Goal: Task Accomplishment & Management: Manage account settings

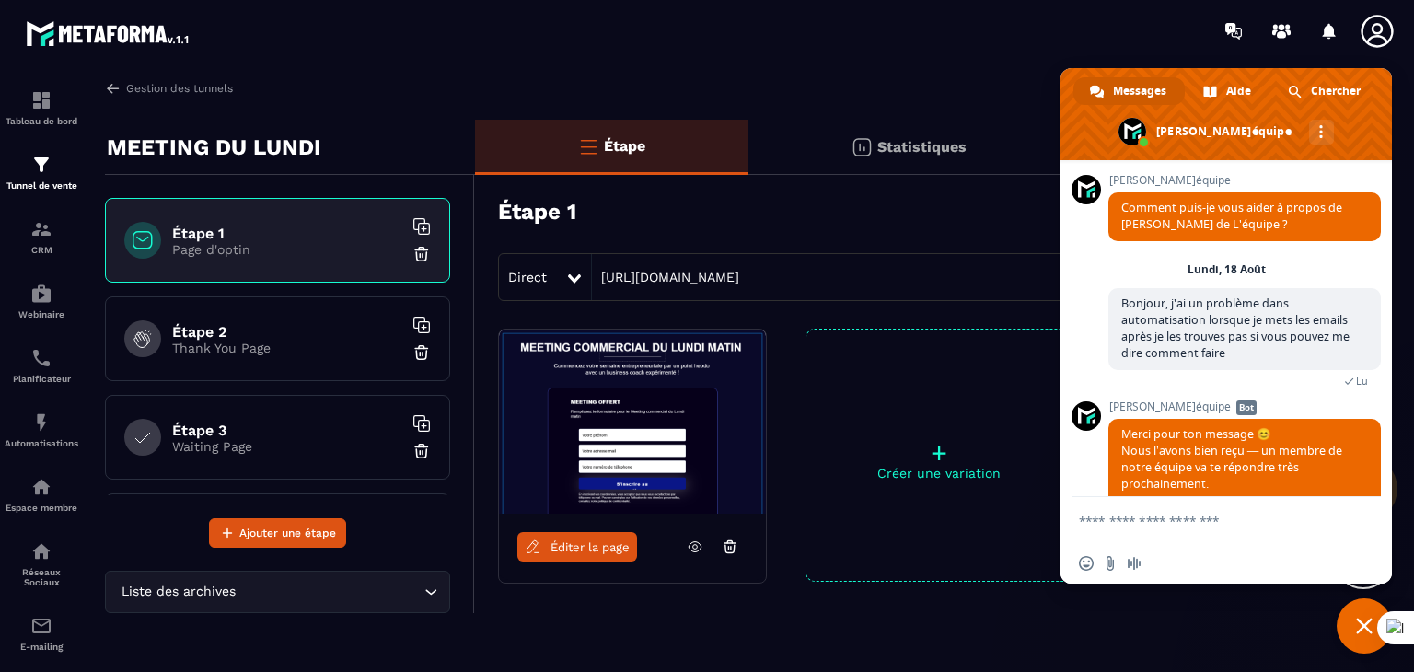
scroll to position [1164, 0]
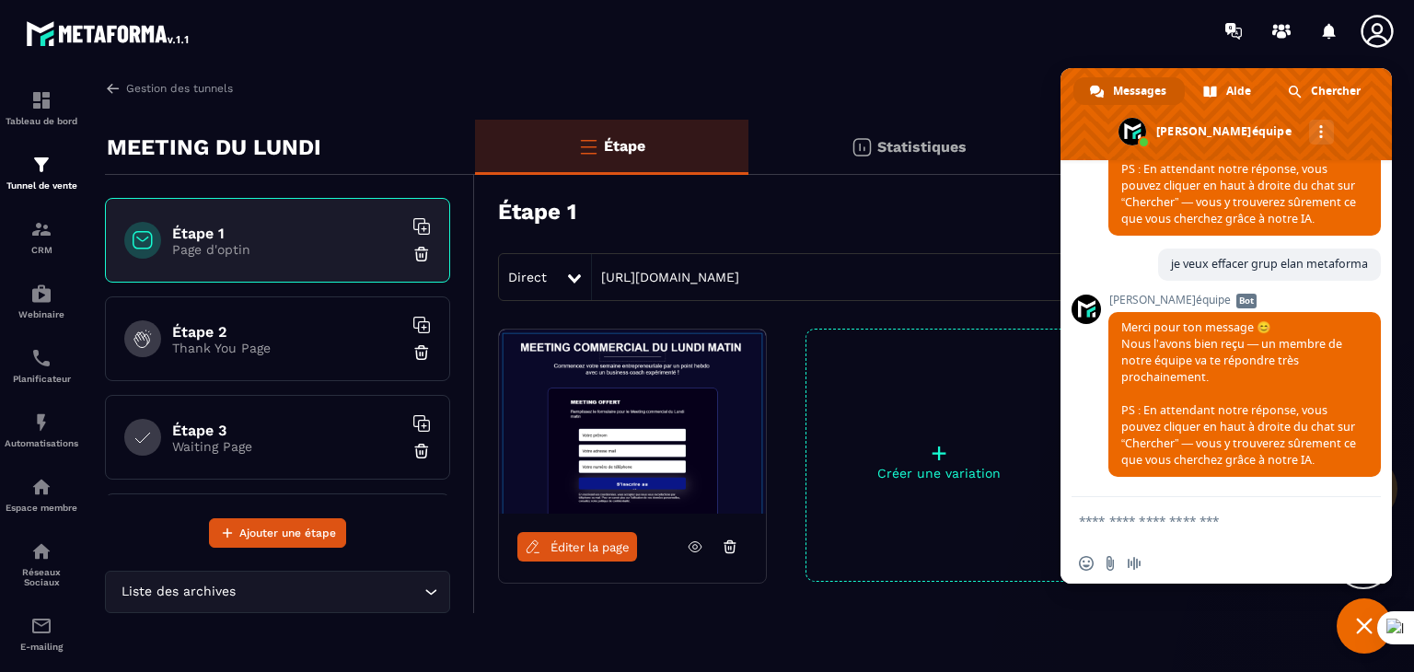
click at [1386, 24] on icon at bounding box center [1377, 31] width 37 height 37
click at [1376, 27] on icon at bounding box center [1377, 31] width 37 height 37
click at [1344, 624] on span "Fermer le chat" at bounding box center [1364, 625] width 55 height 55
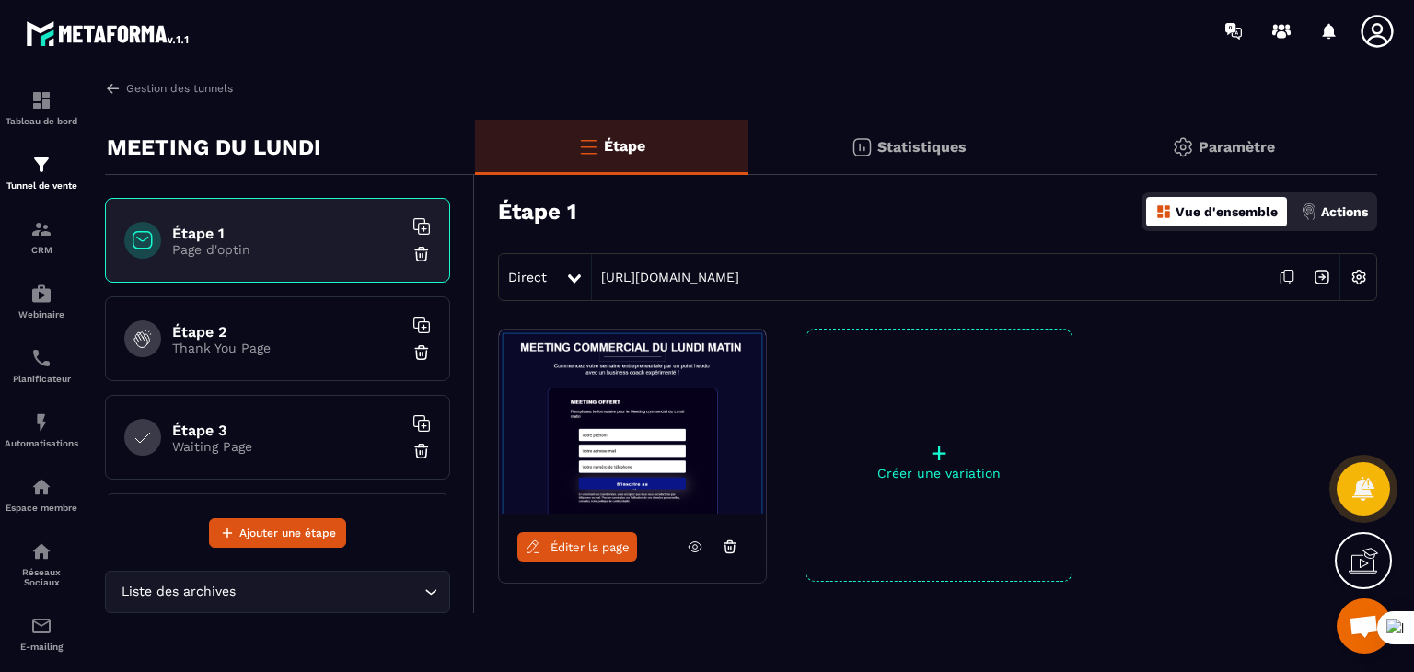
click at [1375, 34] on icon at bounding box center [1377, 31] width 32 height 32
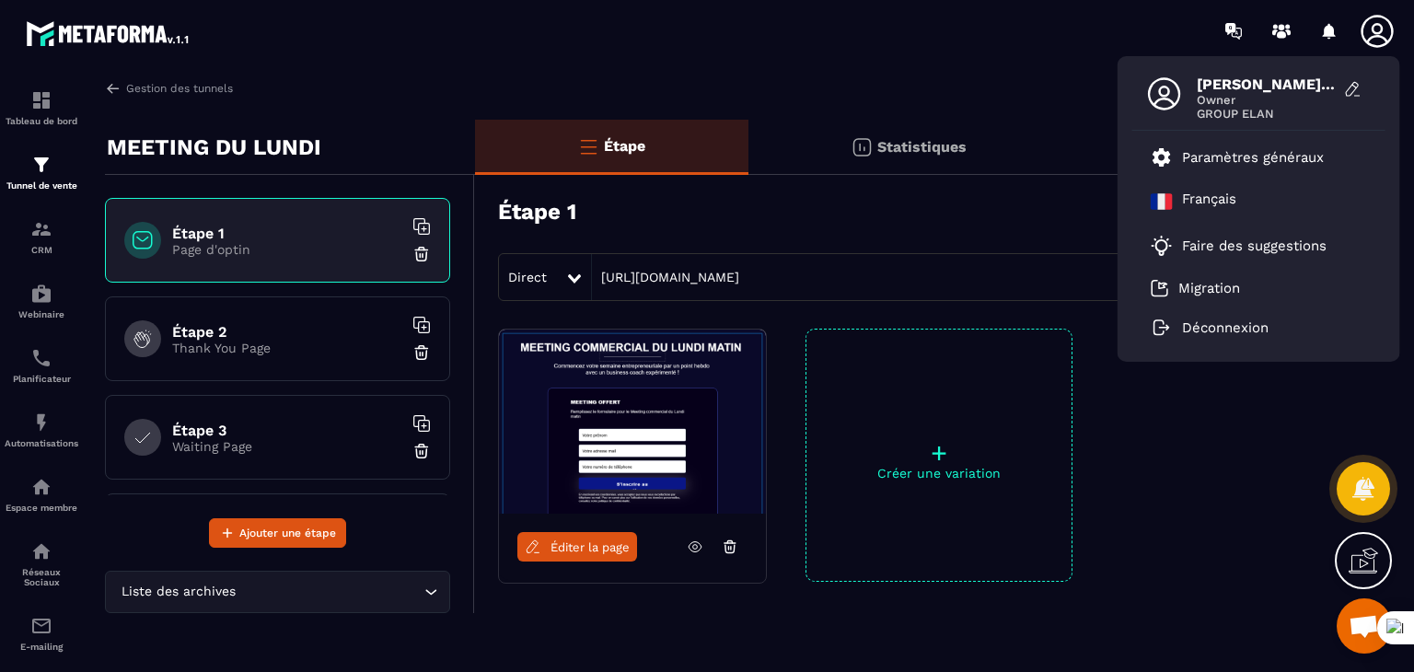
click at [1328, 96] on span "Owner" at bounding box center [1266, 100] width 138 height 14
click at [1356, 83] on icon at bounding box center [1353, 89] width 18 height 18
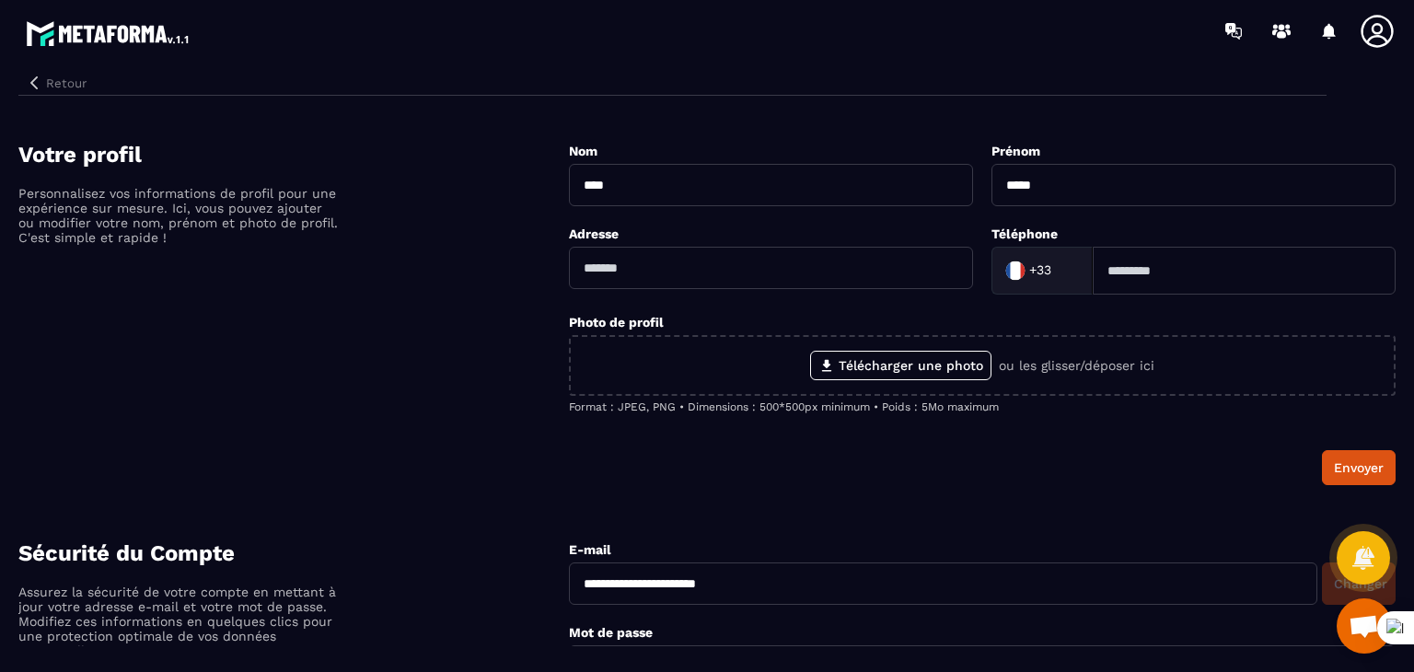
scroll to position [1147, 0]
click at [33, 81] on icon "button" at bounding box center [33, 82] width 7 height 13
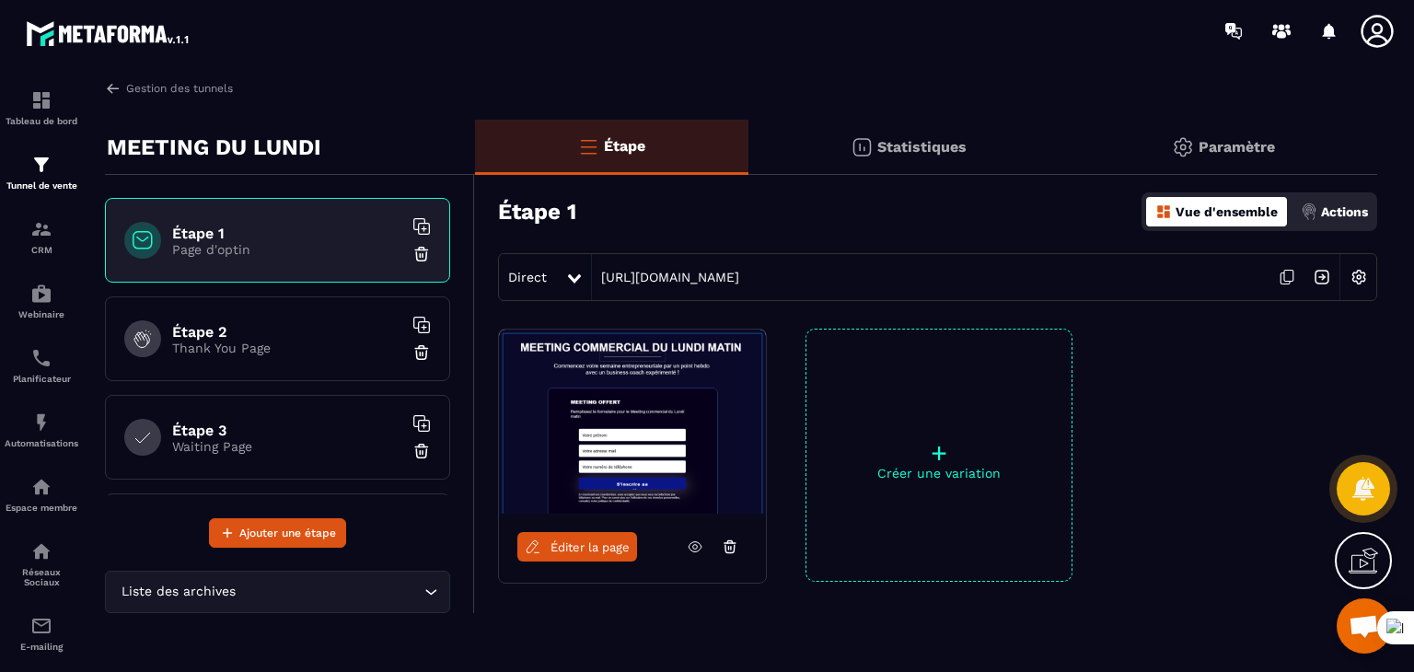
click at [1360, 30] on icon at bounding box center [1377, 31] width 37 height 37
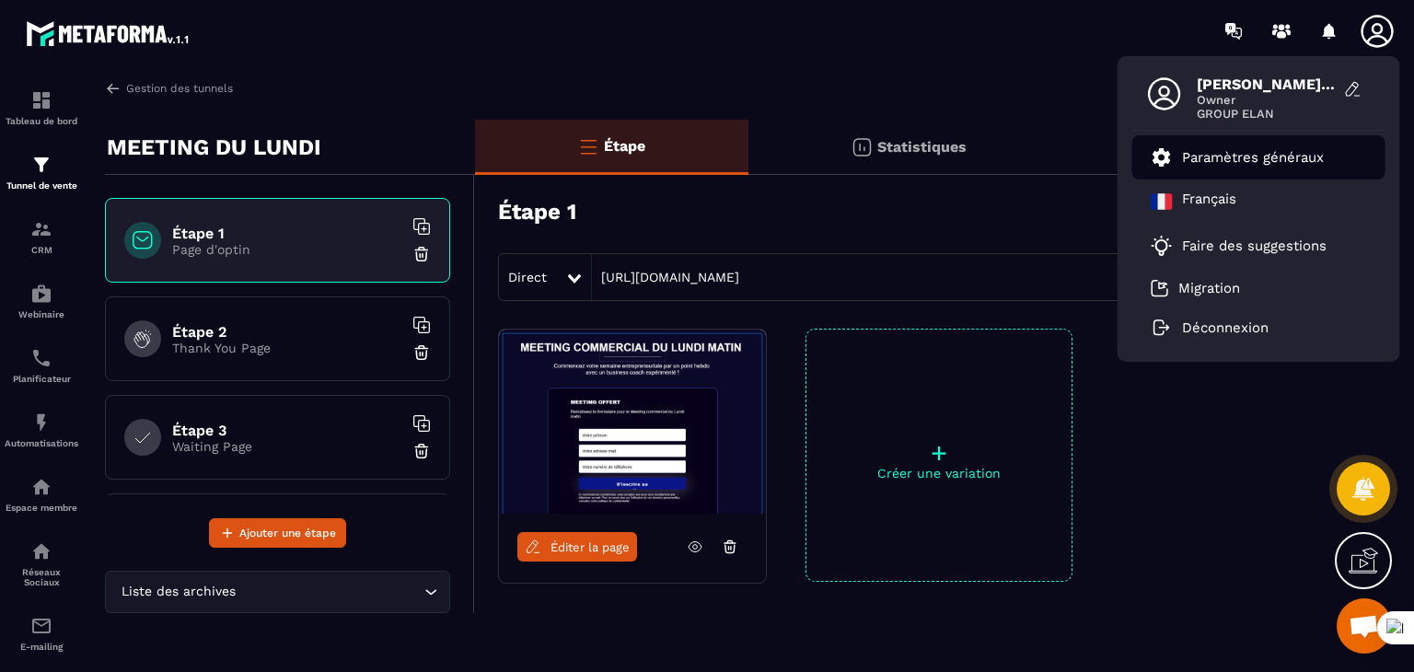
click at [1226, 160] on p "Paramètres généraux" at bounding box center [1253, 157] width 142 height 17
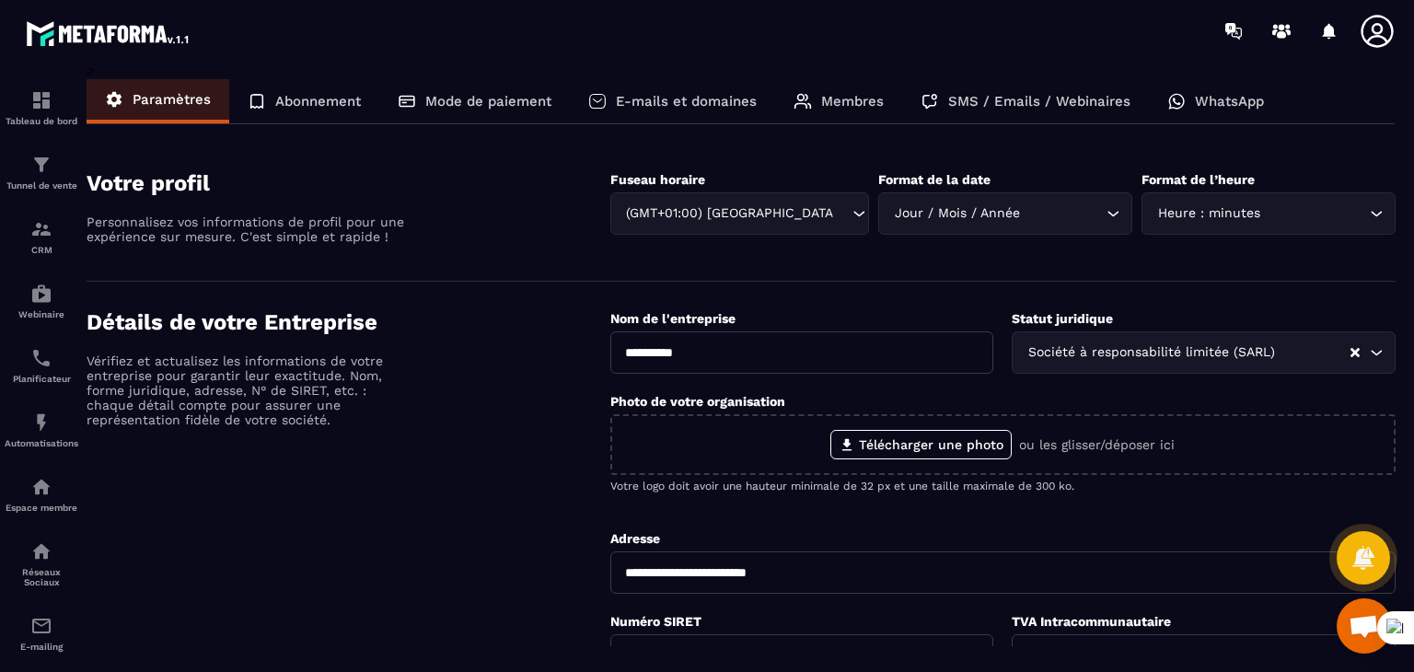
click at [328, 91] on div "Abonnement" at bounding box center [304, 101] width 150 height 44
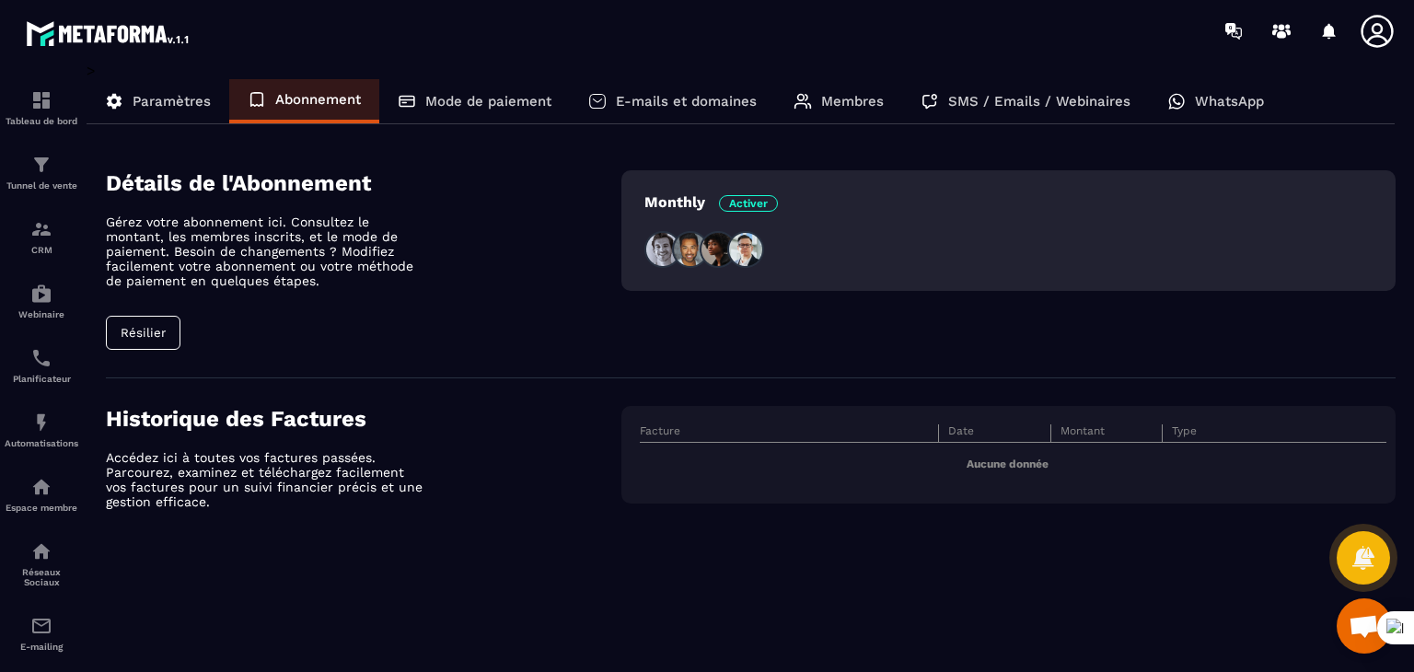
click at [435, 94] on p "Mode de paiement" at bounding box center [488, 101] width 126 height 17
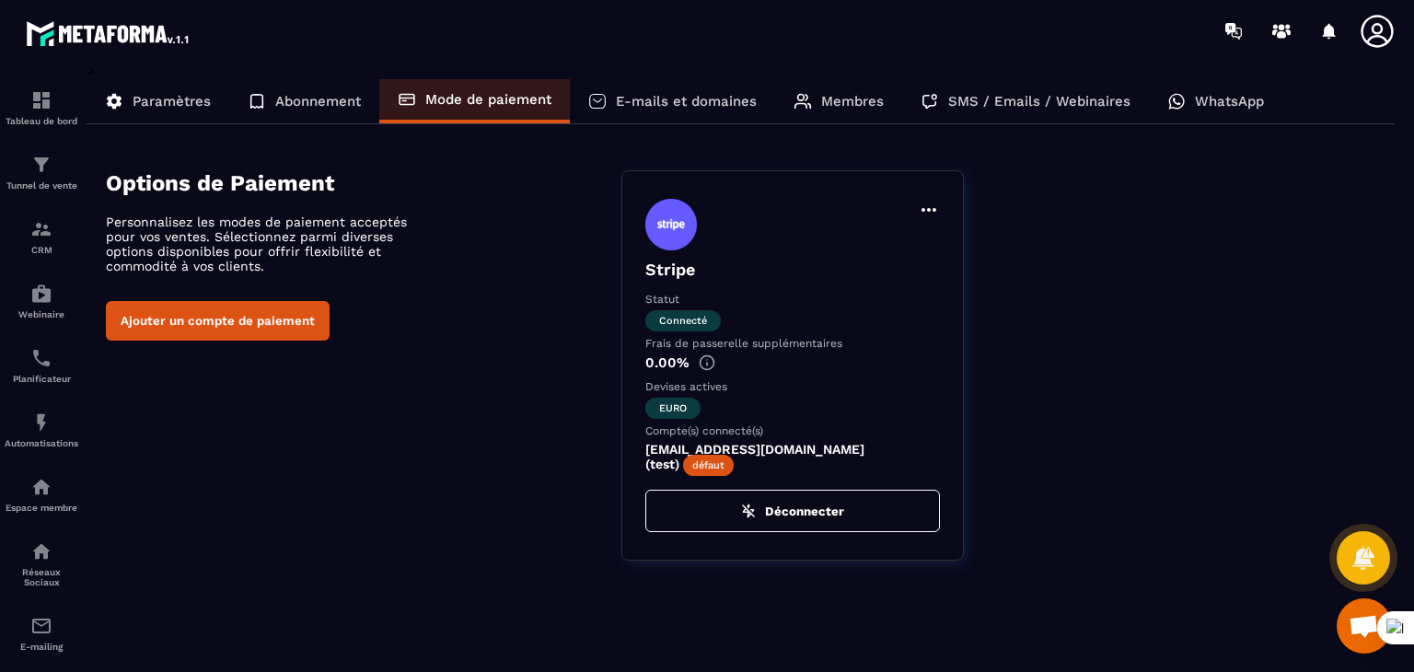
click at [632, 99] on p "E-mails et domaines" at bounding box center [686, 101] width 141 height 17
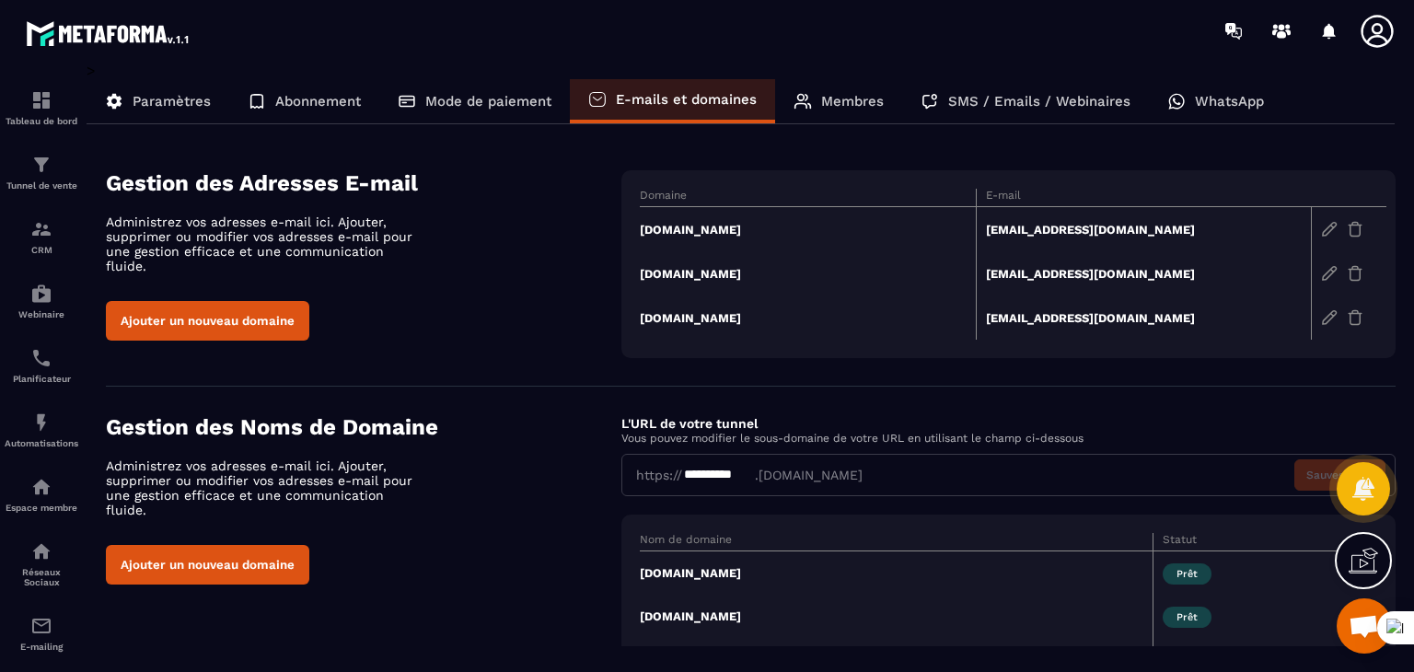
click at [831, 98] on p "Membres" at bounding box center [852, 101] width 63 height 17
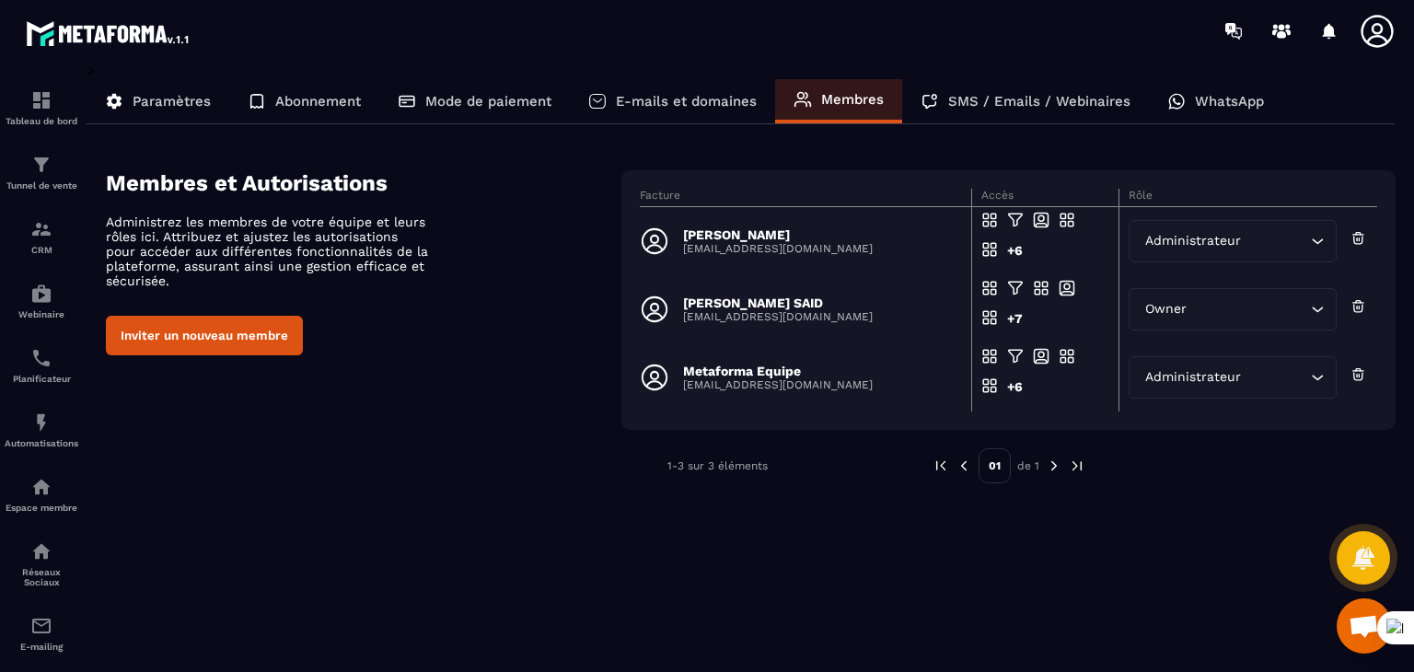
click at [957, 93] on div "SMS / Emails / Webinaires" at bounding box center [1025, 101] width 247 height 44
